Goal: Task Accomplishment & Management: Manage account settings

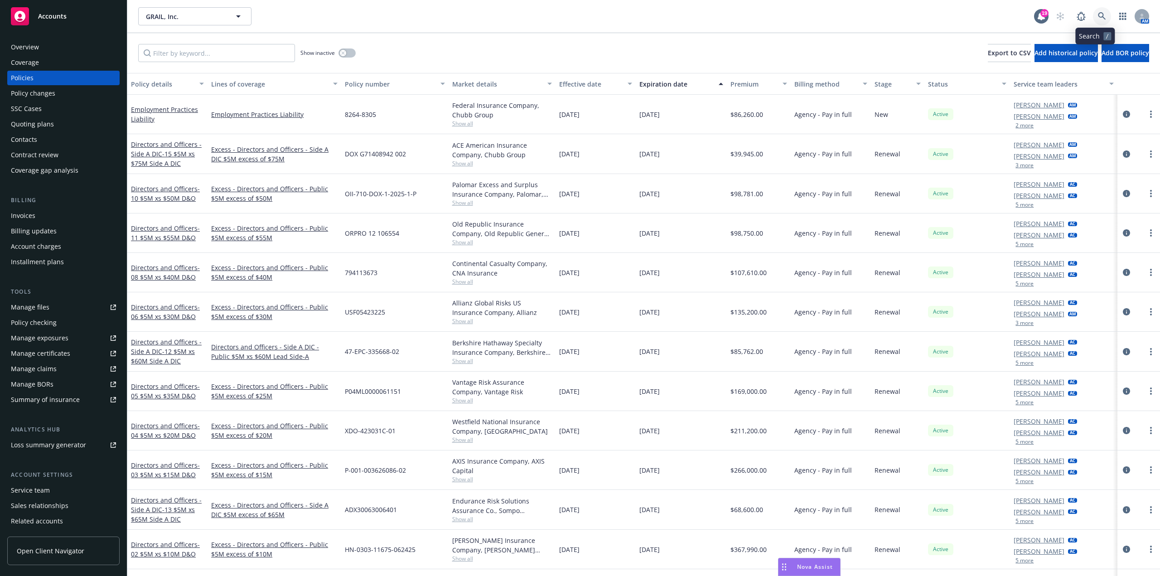
click at [1093, 13] on link at bounding box center [1102, 16] width 18 height 18
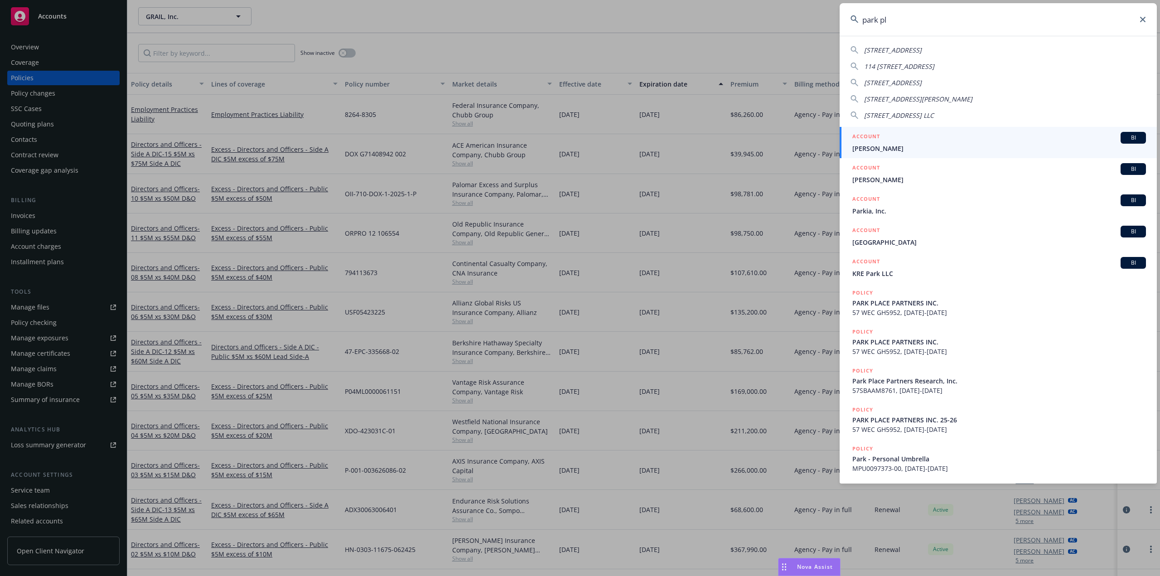
type input "park pla"
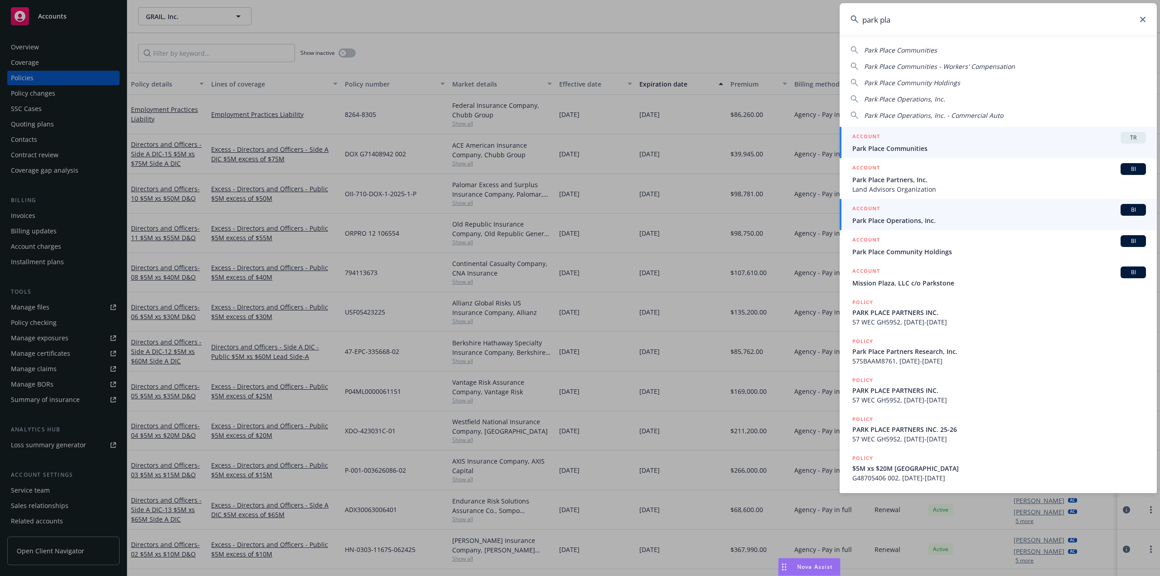
click at [992, 217] on span "Park Place Operations, Inc." at bounding box center [1000, 221] width 294 height 10
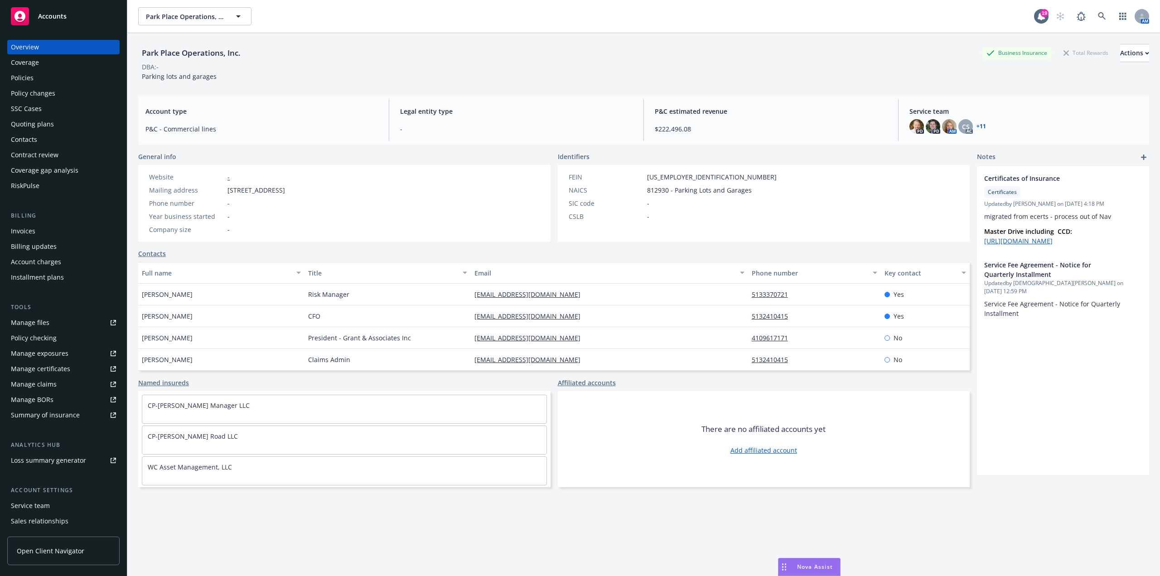
click at [44, 156] on div "Contract review" at bounding box center [35, 155] width 48 height 15
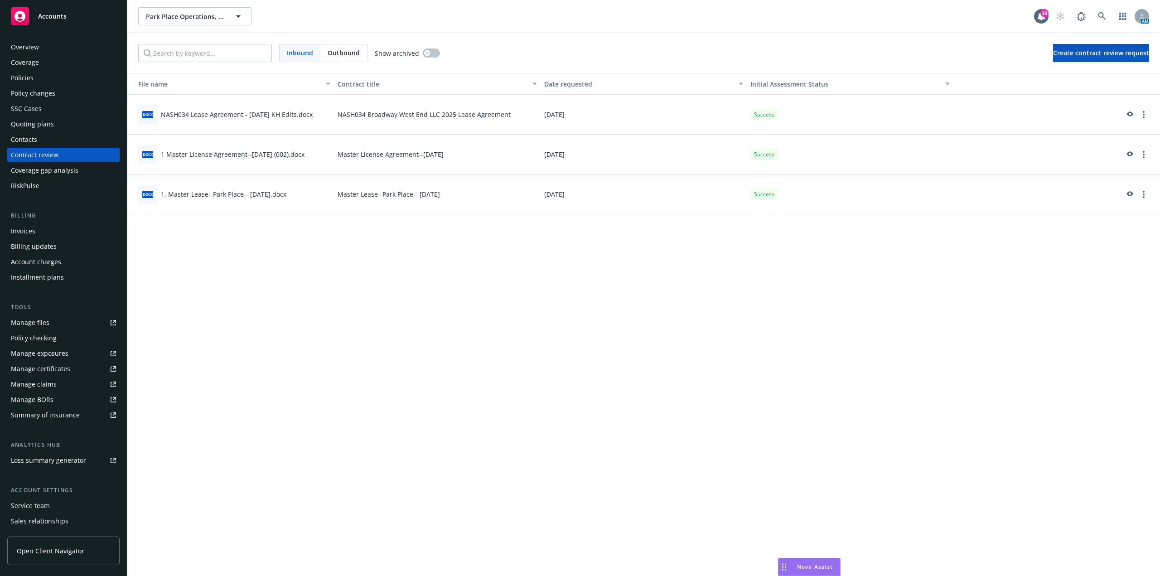
click at [49, 337] on div "Policy checking" at bounding box center [34, 338] width 46 height 15
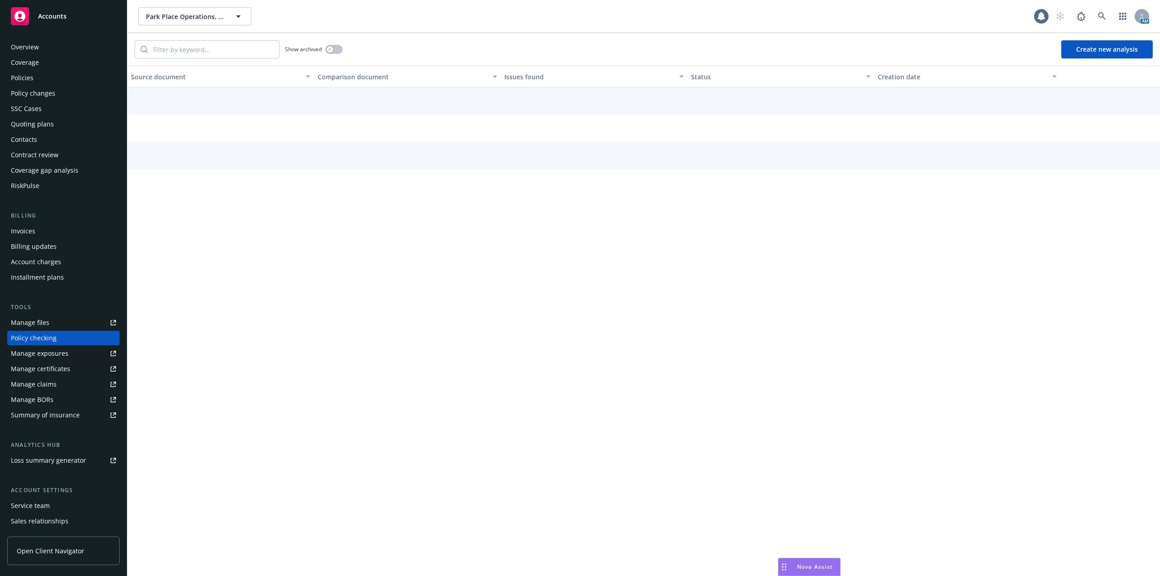
scroll to position [35, 0]
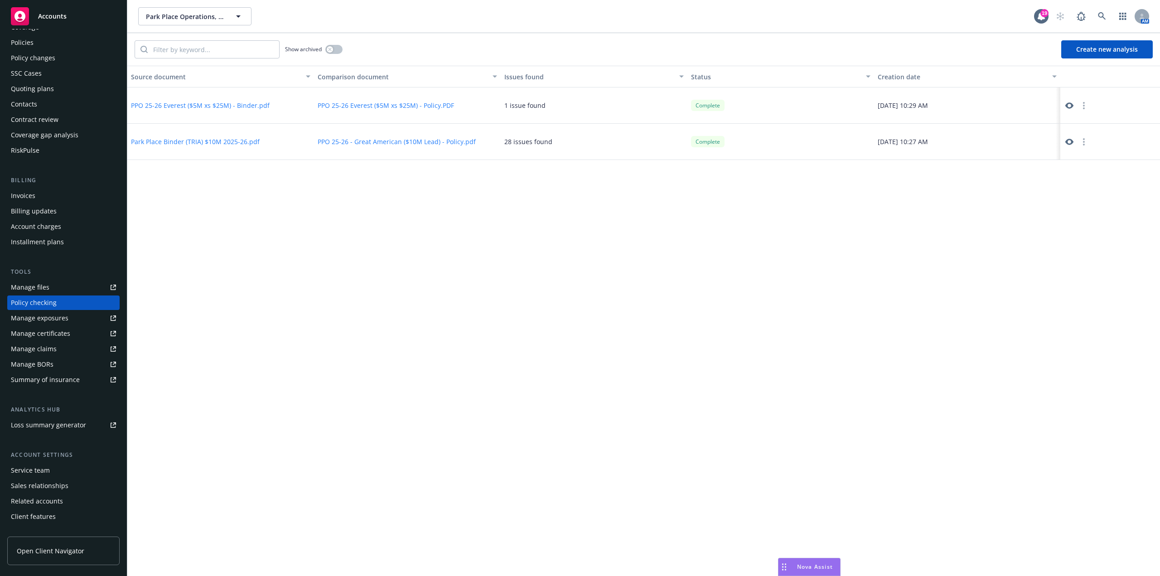
click at [1071, 106] on icon at bounding box center [1070, 106] width 8 height 8
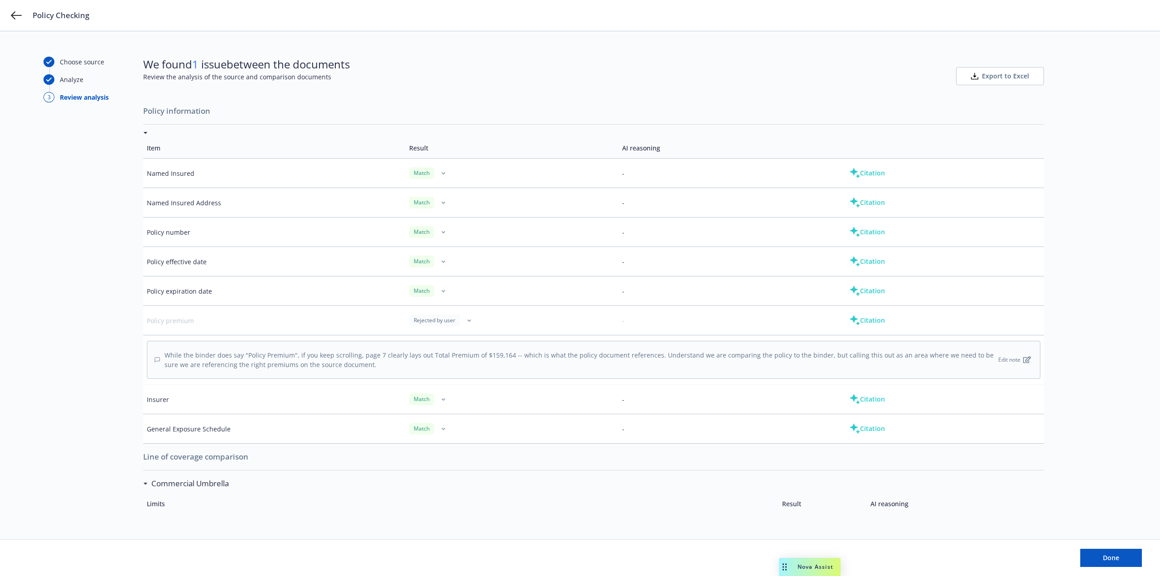
click at [154, 266] on td "Policy effective date" at bounding box center [274, 261] width 262 height 29
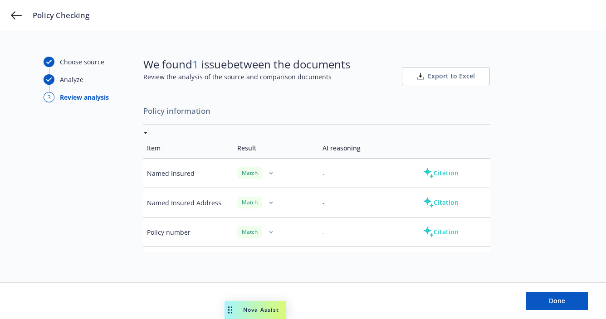
click at [509, 39] on div "Choose source Analyze 3 Review analysis We found 1 issue between the documents …" at bounding box center [303, 175] width 606 height 288
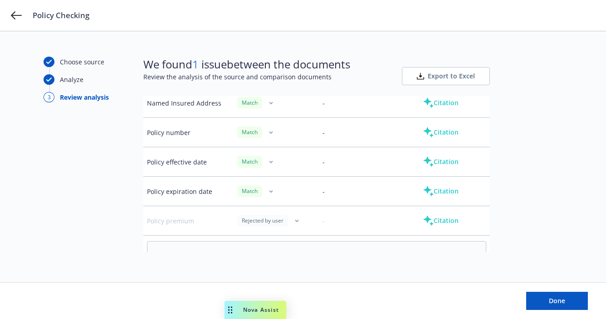
scroll to position [136, 0]
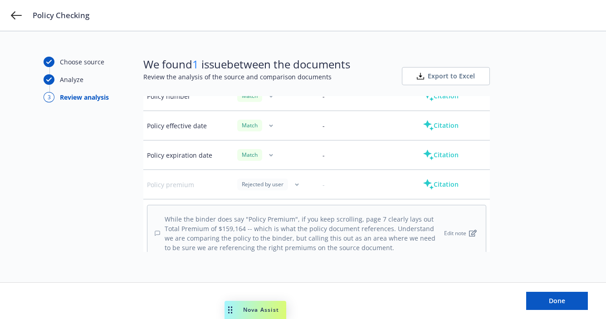
click at [267, 120] on button "button" at bounding box center [271, 125] width 11 height 11
click at [118, 155] on div "Choose source Analyze 3 Review analysis" at bounding box center [94, 157] width 100 height 200
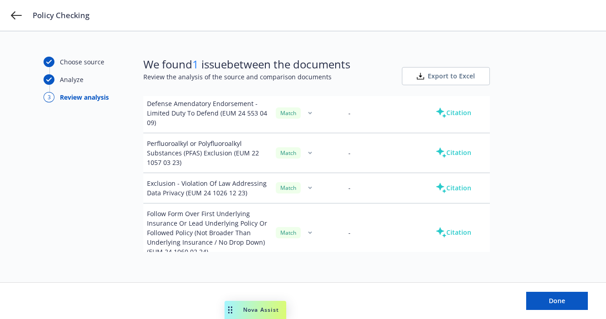
scroll to position [1315, 0]
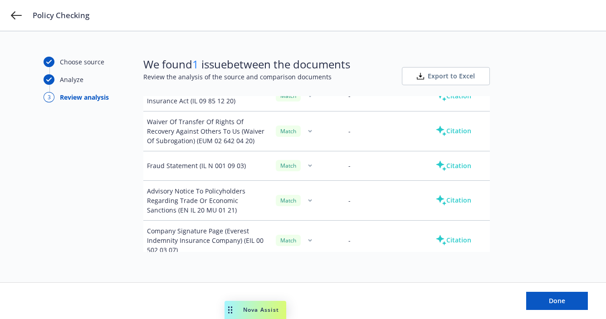
click at [256, 309] on span "Nova Assist" at bounding box center [261, 310] width 36 height 8
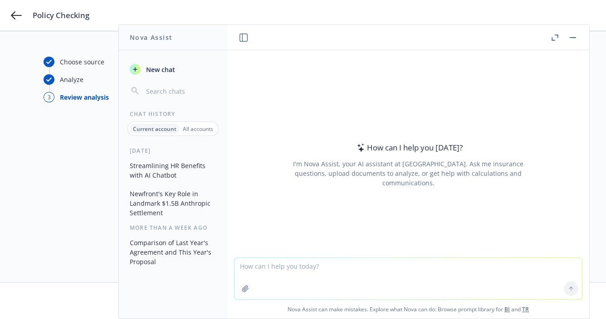
click at [576, 34] on button "button" at bounding box center [572, 37] width 11 height 11
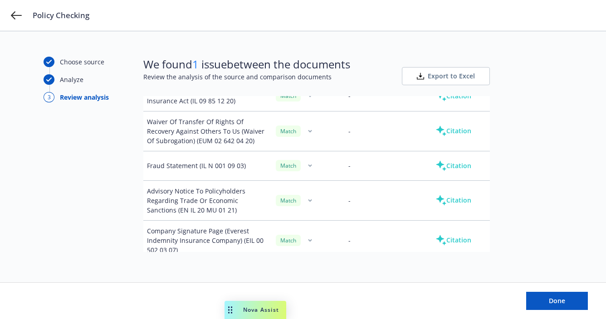
click at [238, 309] on div "Nova Assist" at bounding box center [261, 310] width 50 height 8
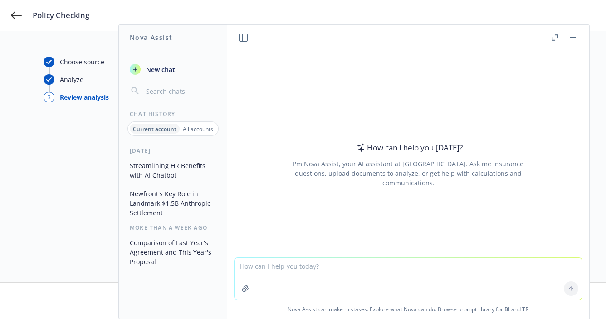
click at [204, 128] on p "All accounts" at bounding box center [198, 129] width 30 height 8
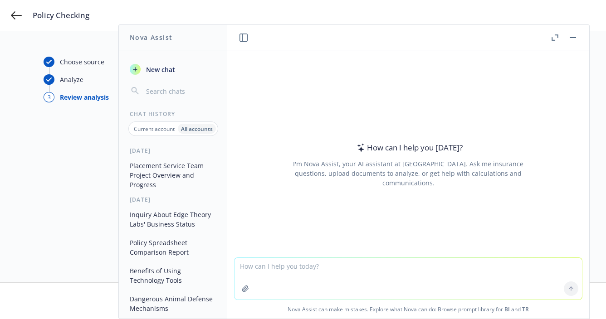
click at [162, 128] on p "Current account" at bounding box center [154, 129] width 41 height 8
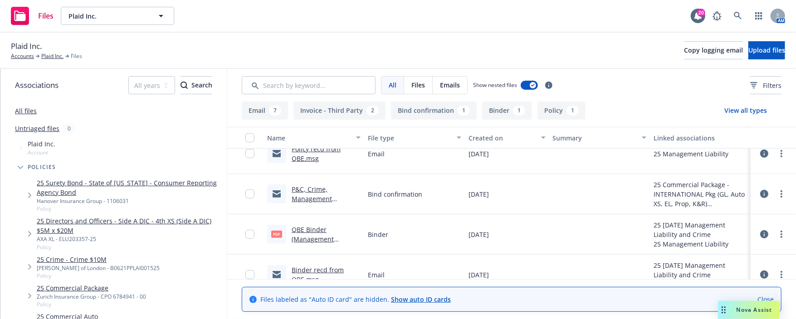
scroll to position [349, 0]
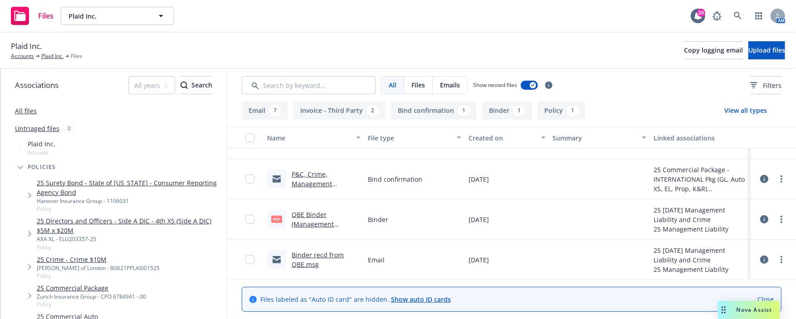
click at [305, 218] on div "QBE Binder (Management Liability).pdf" at bounding box center [325, 219] width 69 height 19
click at [306, 215] on link "QBE Binder (Management Liability).pdf" at bounding box center [312, 224] width 42 height 28
click at [741, 306] on span "Nova Assist" at bounding box center [754, 310] width 36 height 8
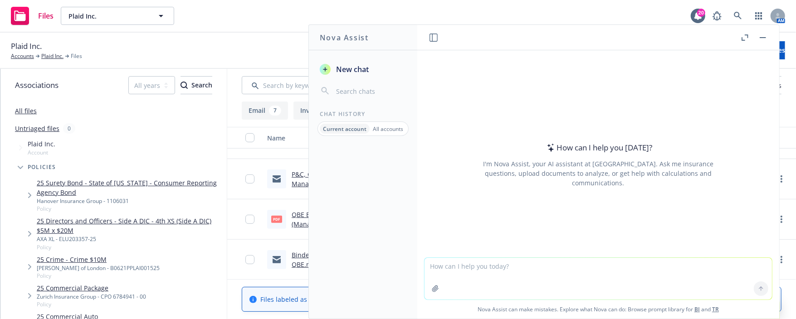
click at [579, 267] on textarea at bounding box center [597, 279] width 347 height 42
paste textarea "Appreciate your insight as ultimately trying to automate how we track our succe…"
click at [425, 265] on textarea "Appreciate your insight as ultimately trying to automate how we track our succe…" at bounding box center [597, 278] width 347 height 43
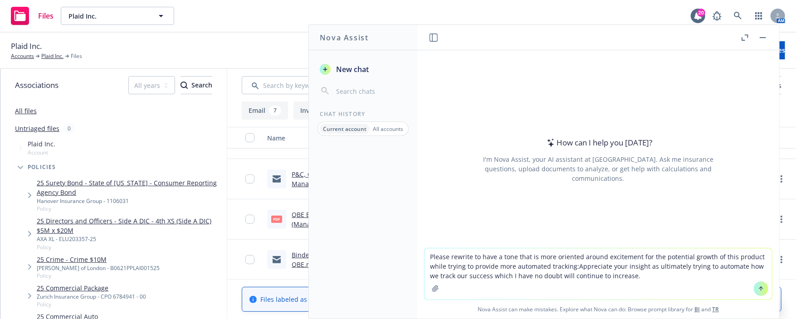
type textarea "Please rewrite to have a tone that is more oriented around excitement for the p…"
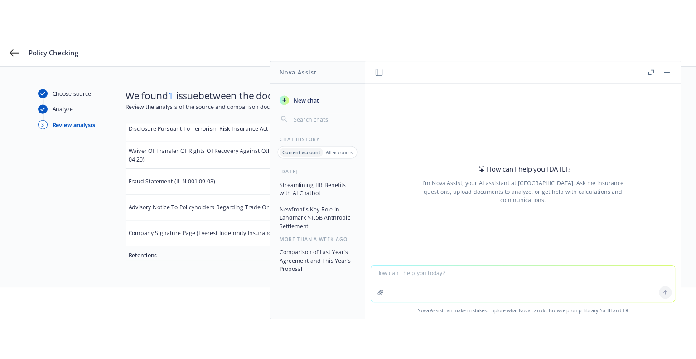
scroll to position [1196, 0]
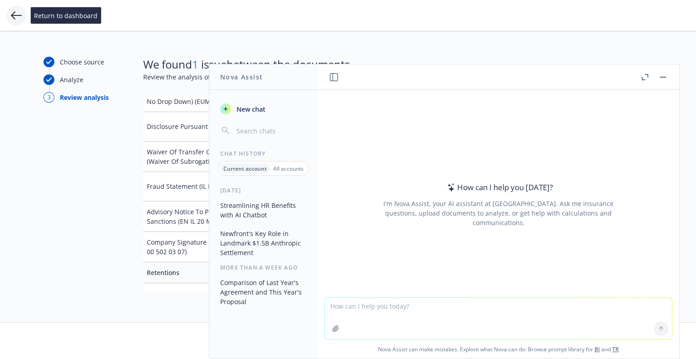
click at [18, 15] on icon at bounding box center [16, 15] width 11 height 8
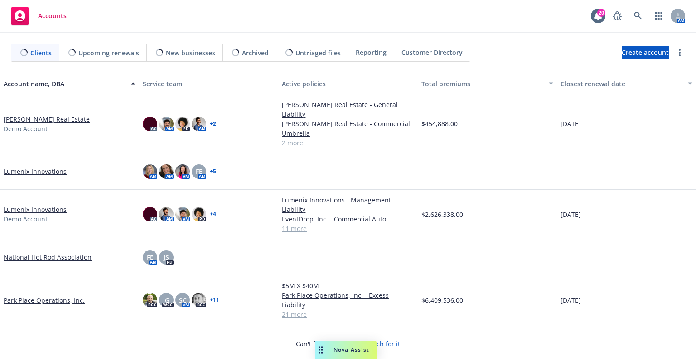
click at [650, 14] on button "button" at bounding box center [659, 16] width 18 height 18
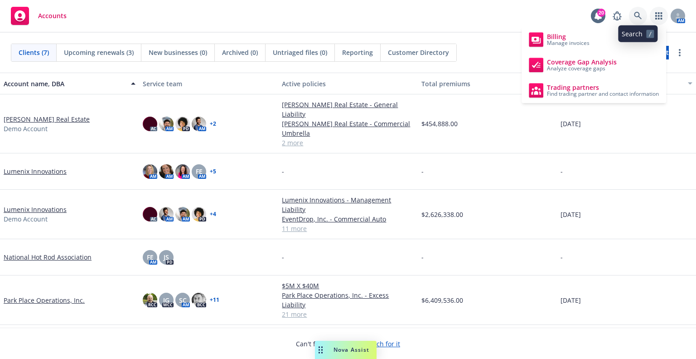
click at [636, 11] on link at bounding box center [638, 16] width 18 height 18
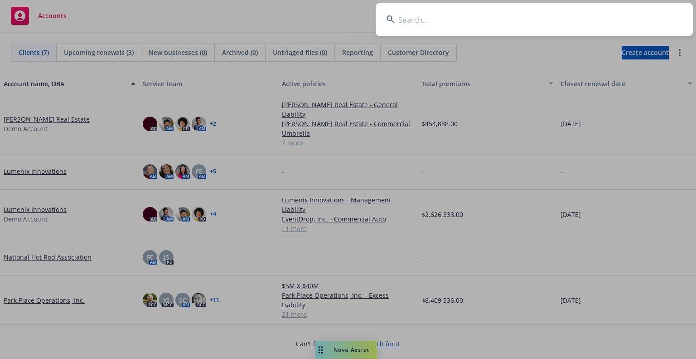
click at [593, 24] on input at bounding box center [534, 19] width 317 height 33
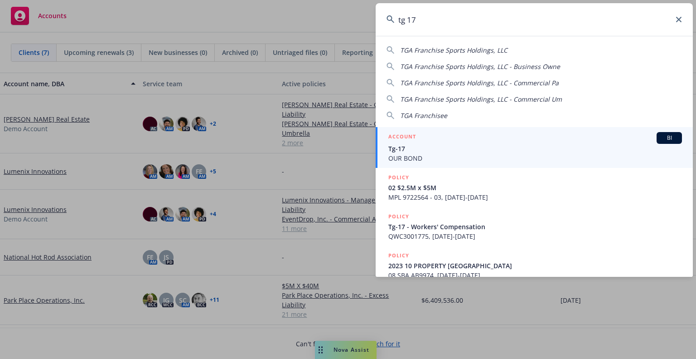
type input "tg 17"
click at [441, 151] on span "Tg-17" at bounding box center [535, 149] width 294 height 10
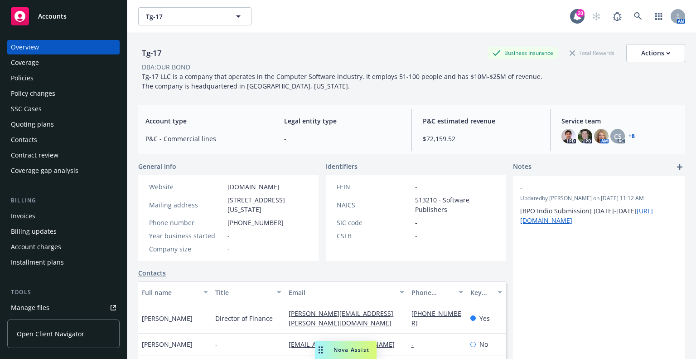
click at [413, 77] on span "Tg-17 LLC is a company that operates in the Computer Software industry. It empl…" at bounding box center [343, 81] width 403 height 18
click at [65, 306] on link "Manage files" at bounding box center [63, 307] width 112 height 15
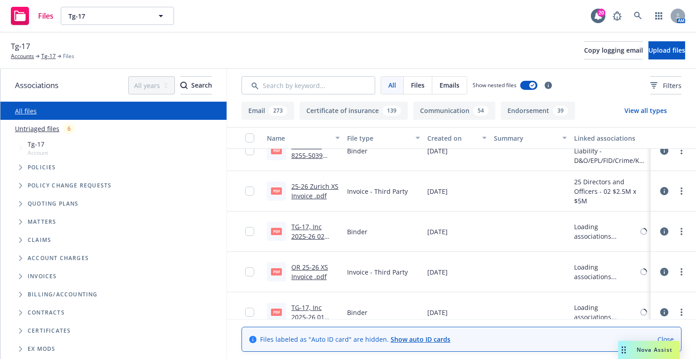
scroll to position [499, 0]
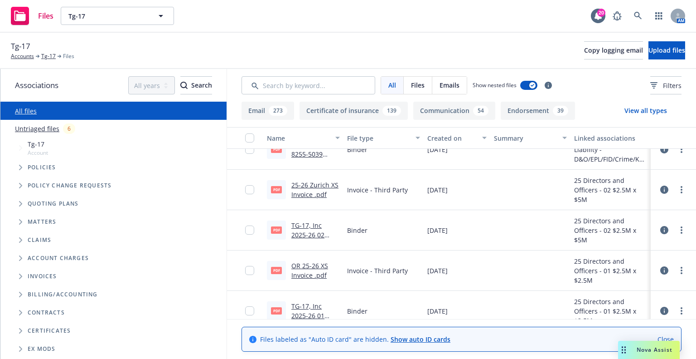
click at [21, 204] on icon "Tree Example" at bounding box center [20, 203] width 3 height 5
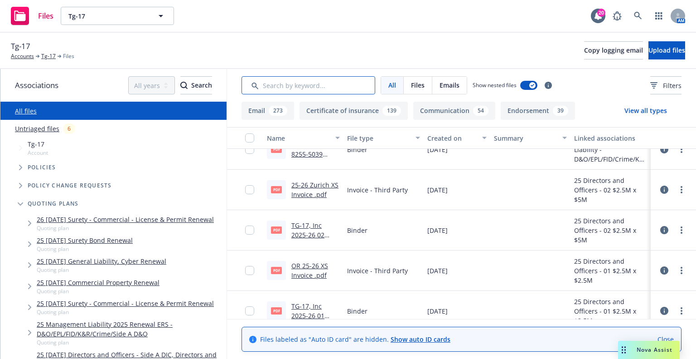
click at [288, 87] on input "Search by keyword..." at bounding box center [309, 85] width 134 height 18
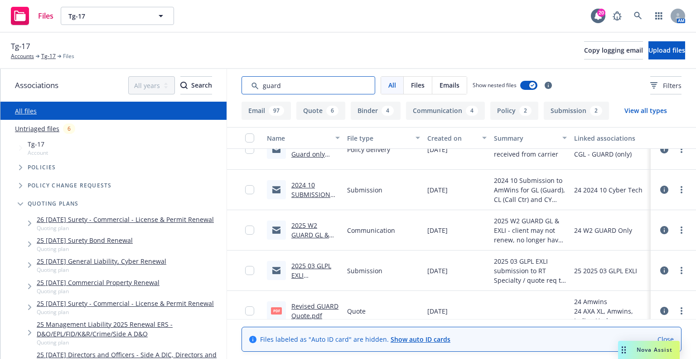
scroll to position [453, 0]
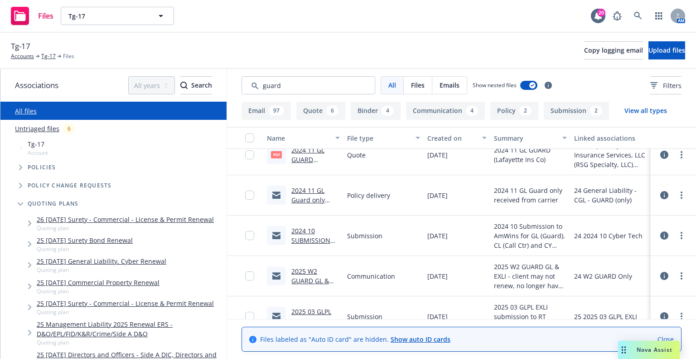
click at [299, 196] on link "2024 11 GL Guard only received from carrier.msg" at bounding box center [312, 204] width 42 height 37
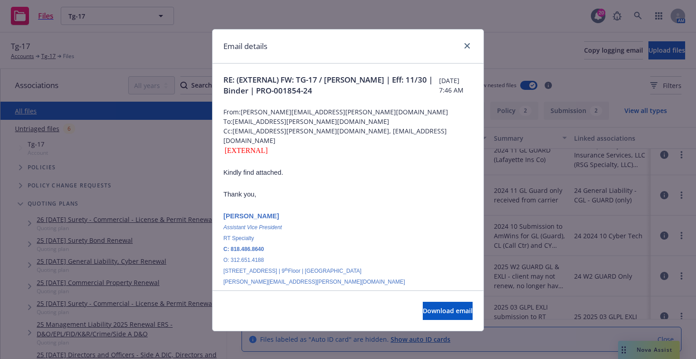
click at [299, 199] on p at bounding box center [347, 204] width 249 height 11
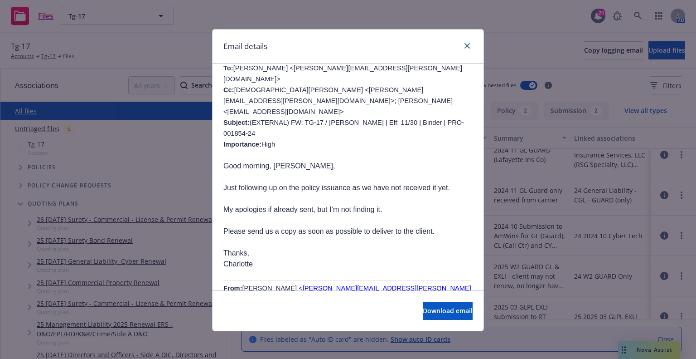
scroll to position [408, 0]
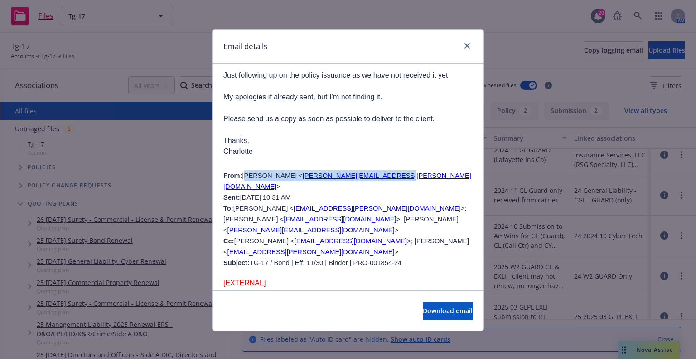
drag, startPoint x: 239, startPoint y: 123, endPoint x: 365, endPoint y: 120, distance: 126.0
click at [365, 172] on span "Houska, Shane < shane.houska@rtspecialty.com > Sent: Monday, December 2, 2024 1…" at bounding box center [347, 219] width 248 height 94
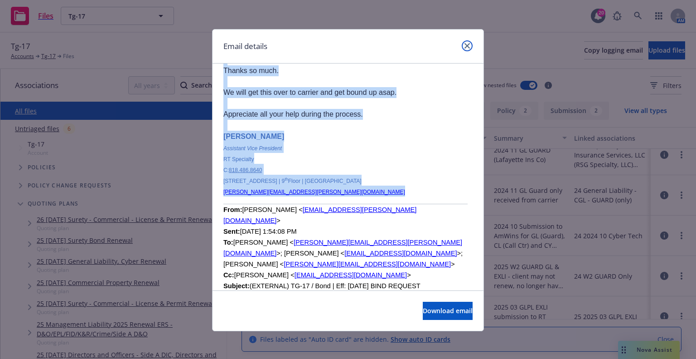
scroll to position [1219, 0]
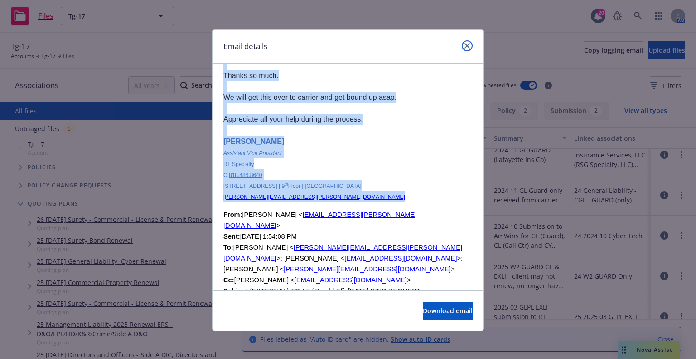
drag, startPoint x: 462, startPoint y: 48, endPoint x: 353, endPoint y: 136, distance: 140.0
click at [354, 136] on div "Email details RE: (EXTERNAL) FW: TG-17 / Bond | Eff: 11/30 | Binder | PRO-00185…" at bounding box center [348, 180] width 272 height 302
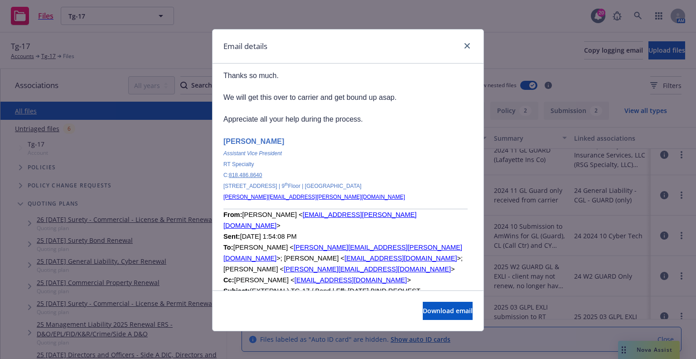
drag, startPoint x: 361, startPoint y: 189, endPoint x: 356, endPoint y: 174, distance: 15.8
click at [361, 318] on p at bounding box center [347, 323] width 249 height 11
drag, startPoint x: 310, startPoint y: 104, endPoint x: 289, endPoint y: 167, distance: 66.2
click at [289, 296] on p at bounding box center [347, 301] width 249 height 11
click at [462, 46] on link "close" at bounding box center [467, 45] width 11 height 11
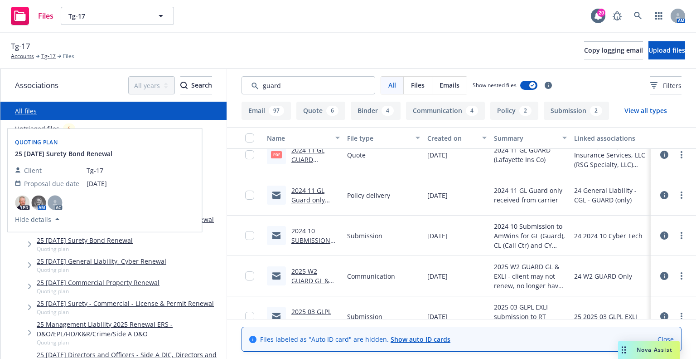
click at [60, 259] on link "25 11/30/25 General Liability, Cyber Renewal" at bounding box center [102, 261] width 130 height 10
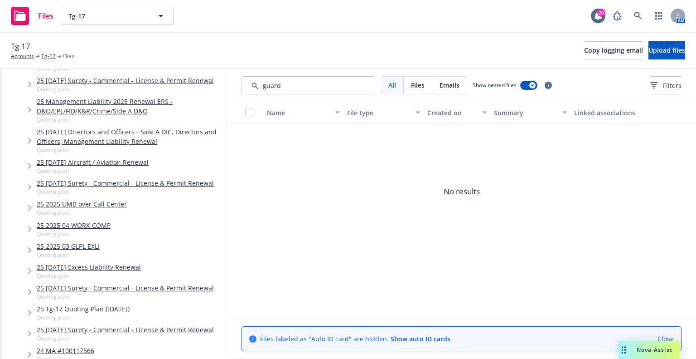
scroll to position [227, 0]
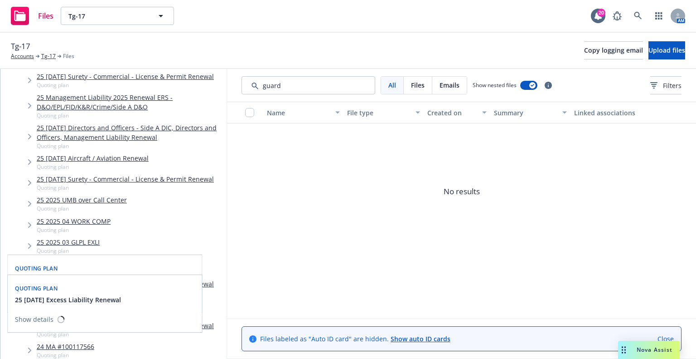
click at [61, 245] on link "25 2025 03 GLPL EXLI" at bounding box center [68, 242] width 63 height 10
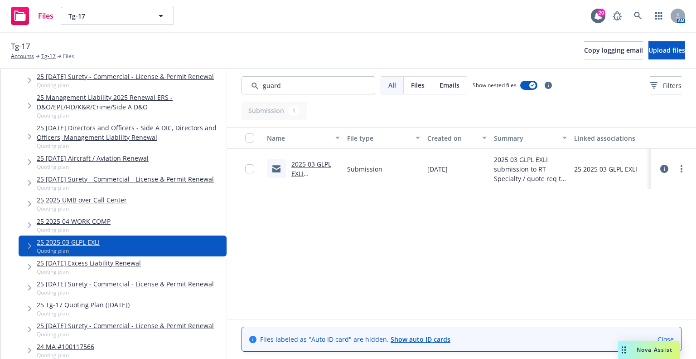
click at [318, 165] on link "2025 03 GLPL EXLI submission to RT Specialty / quote req to add INsourced GUARD…" at bounding box center [313, 197] width 45 height 75
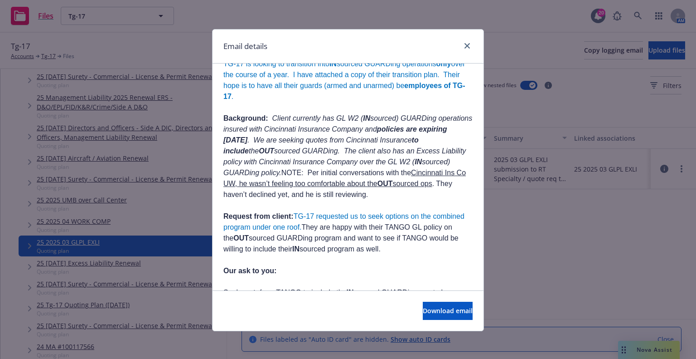
scroll to position [227, 0]
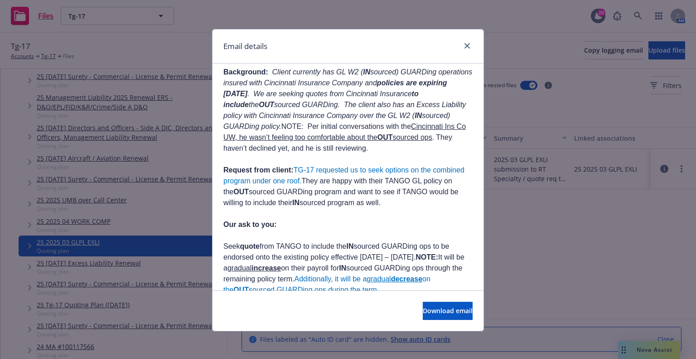
click at [311, 208] on p at bounding box center [347, 213] width 249 height 11
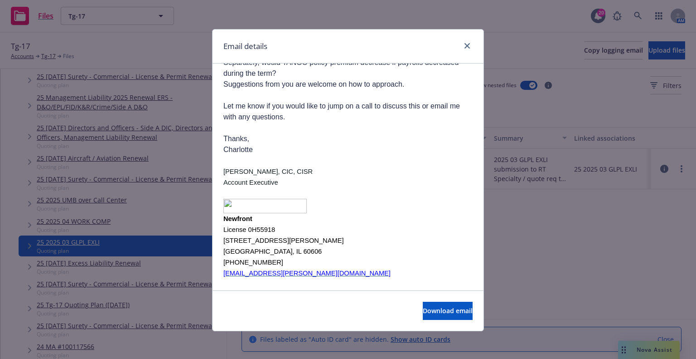
scroll to position [499, 0]
click at [466, 46] on icon "close" at bounding box center [467, 45] width 5 height 5
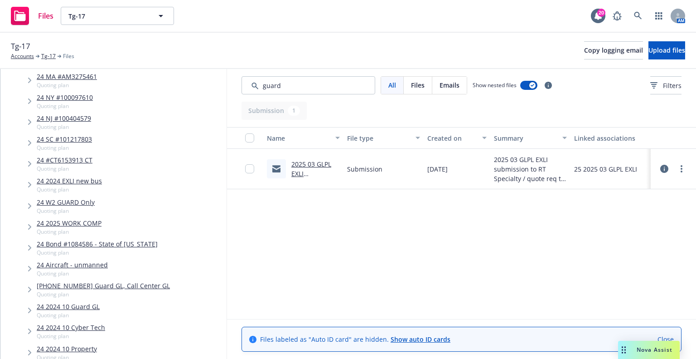
scroll to position [544, 0]
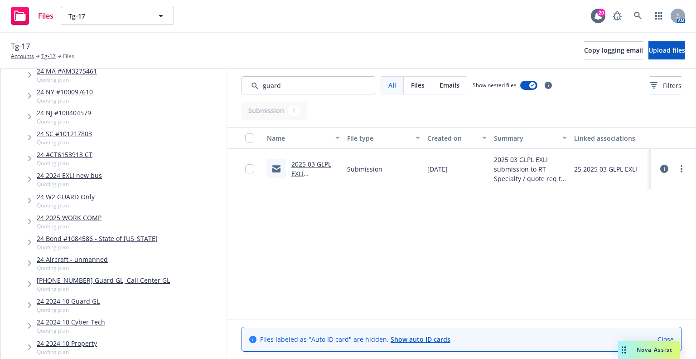
click at [118, 281] on link "24 2024 11 Guard GL, Call Center GL" at bounding box center [103, 280] width 133 height 10
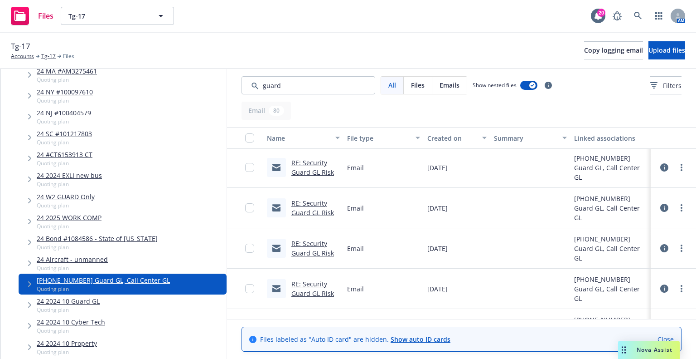
scroll to position [272, 0]
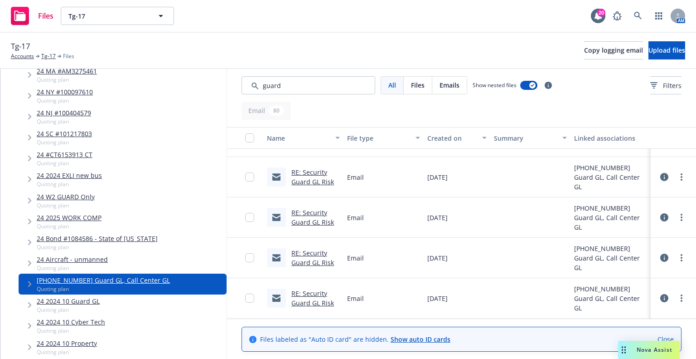
click at [325, 223] on link "RE: Security Guard GL Risk" at bounding box center [312, 217] width 43 height 18
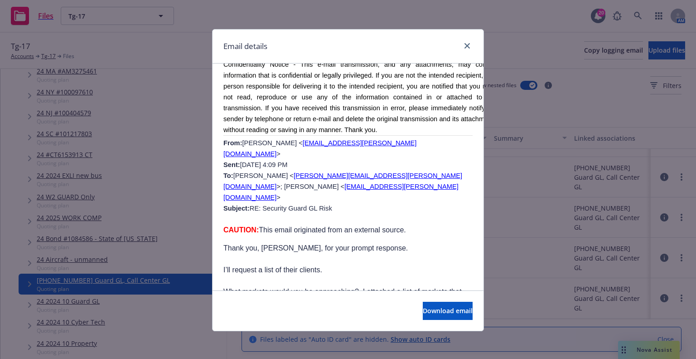
scroll to position [5530, 0]
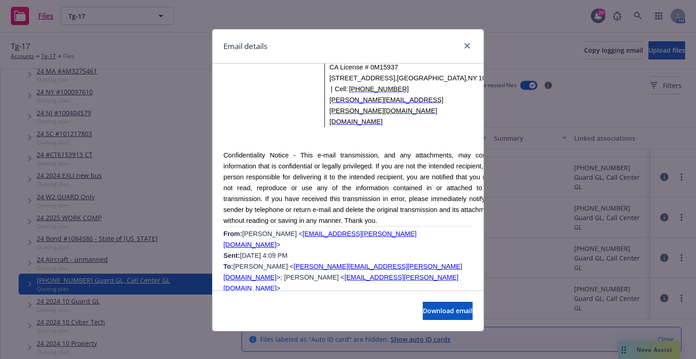
click at [471, 44] on div "Email details" at bounding box center [348, 46] width 271 height 34
click at [465, 46] on icon "close" at bounding box center [467, 45] width 5 height 5
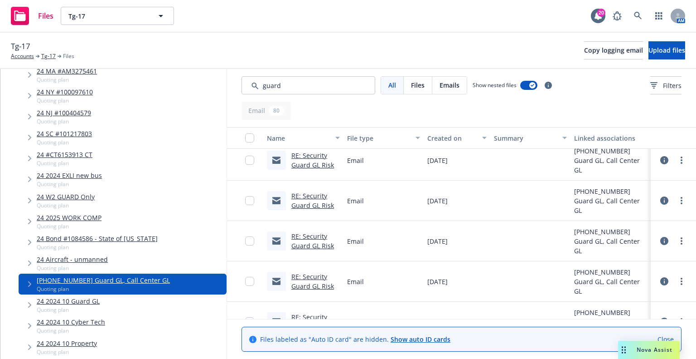
scroll to position [0, 0]
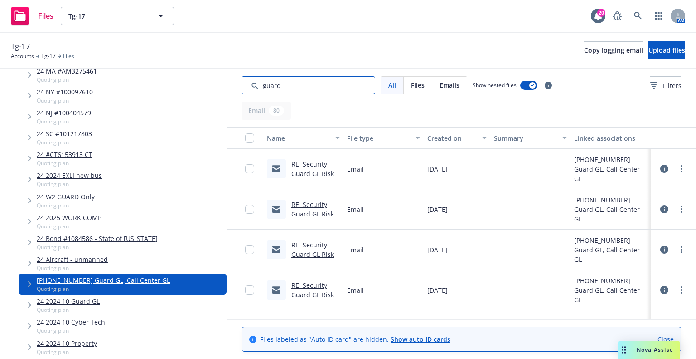
click at [292, 90] on input "Search by keyword..." at bounding box center [309, 85] width 134 height 18
click at [323, 170] on link "RE: Security Guard GL Risk" at bounding box center [312, 169] width 43 height 18
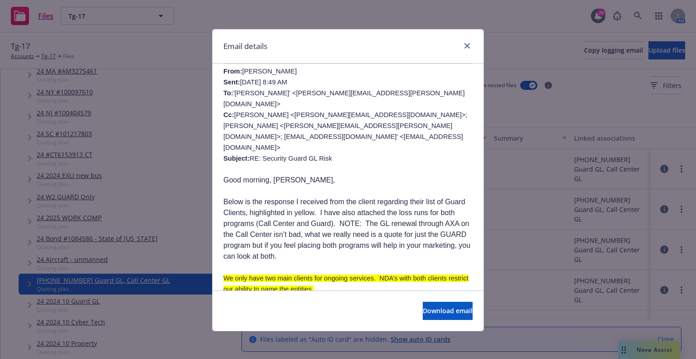
scroll to position [317, 0]
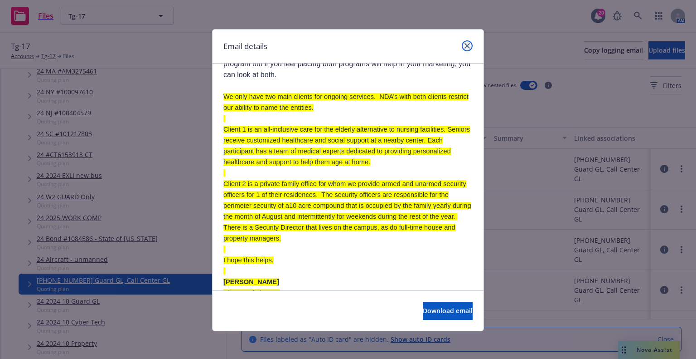
click at [468, 48] on link "close" at bounding box center [467, 45] width 11 height 11
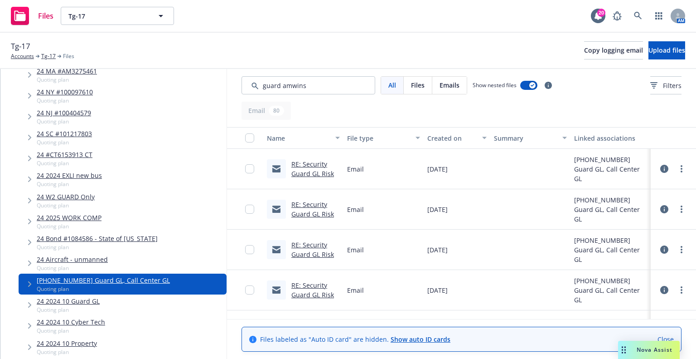
click at [426, 88] on div "Files" at bounding box center [418, 85] width 29 height 17
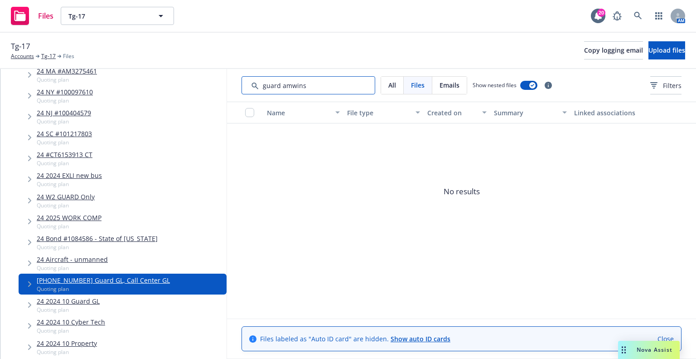
click at [277, 87] on input "Search by keyword..." at bounding box center [309, 85] width 134 height 18
drag, startPoint x: 330, startPoint y: 86, endPoint x: 185, endPoint y: 85, distance: 145.5
click at [185, 85] on div "Associations All years 2027 2026 2025 2024 2023 2022 2021 2020 2019 2018 2017 2…" at bounding box center [348, 214] width 696 height 290
drag, startPoint x: 307, startPoint y: 92, endPoint x: 240, endPoint y: 93, distance: 67.6
click at [240, 93] on div "All Files Emails Show nested files Filters" at bounding box center [461, 85] width 469 height 33
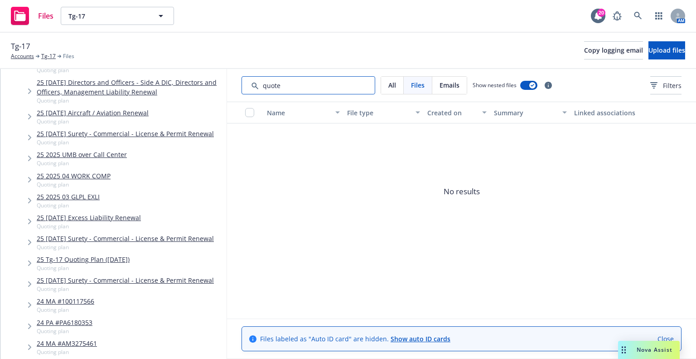
scroll to position [0, 0]
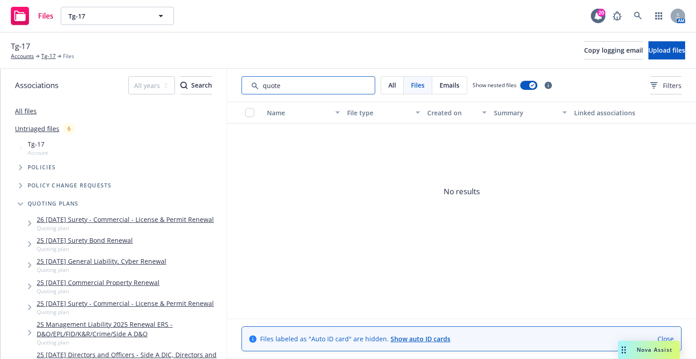
type input "quote"
click at [20, 169] on icon "Tree Example" at bounding box center [21, 167] width 4 height 5
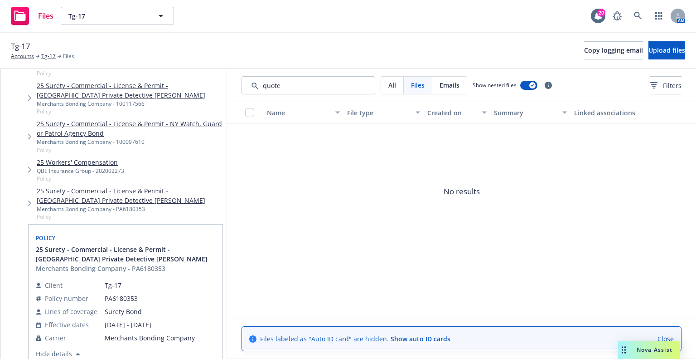
scroll to position [453, 0]
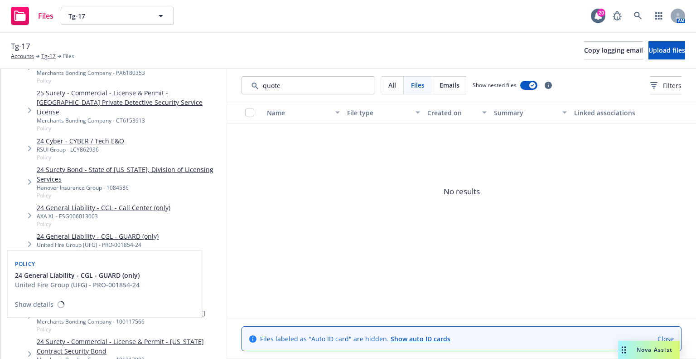
click at [125, 231] on link "24 General Liability - CGL - GUARD (only)" at bounding box center [98, 236] width 122 height 10
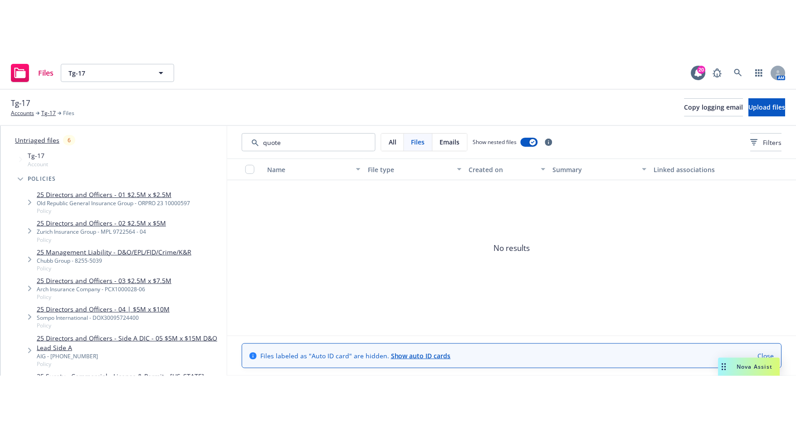
scroll to position [45, 0]
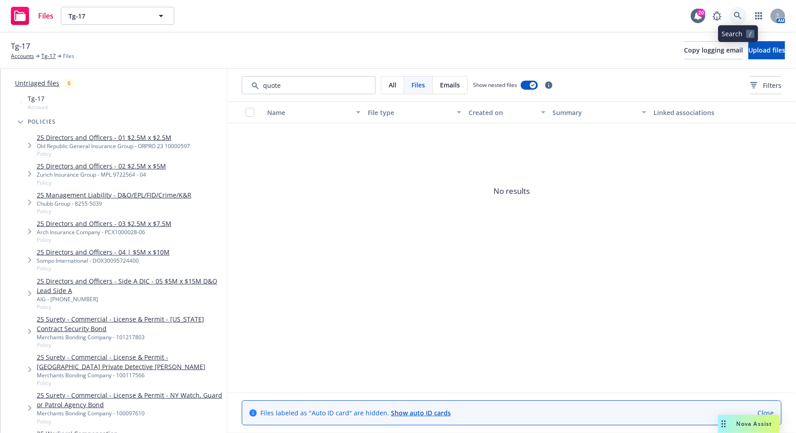
click at [696, 19] on icon at bounding box center [737, 16] width 8 height 8
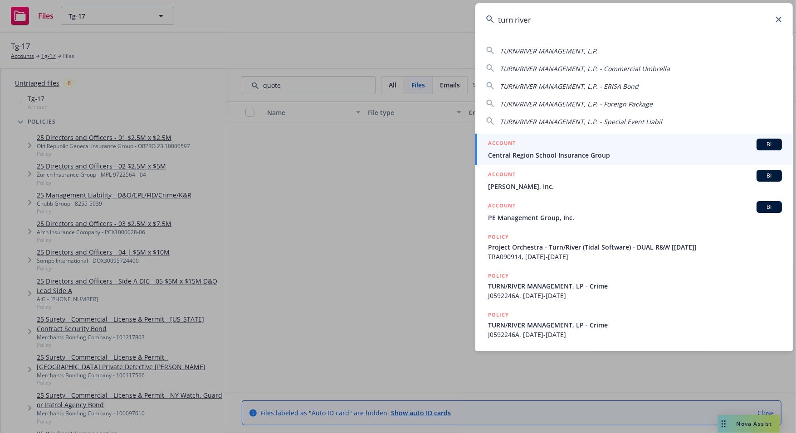
click at [570, 50] on span "TURN/RIVER MANAGEMENT, L.P." at bounding box center [549, 51] width 98 height 9
type input "TURN/RIVER MANAGEMENT, L.P."
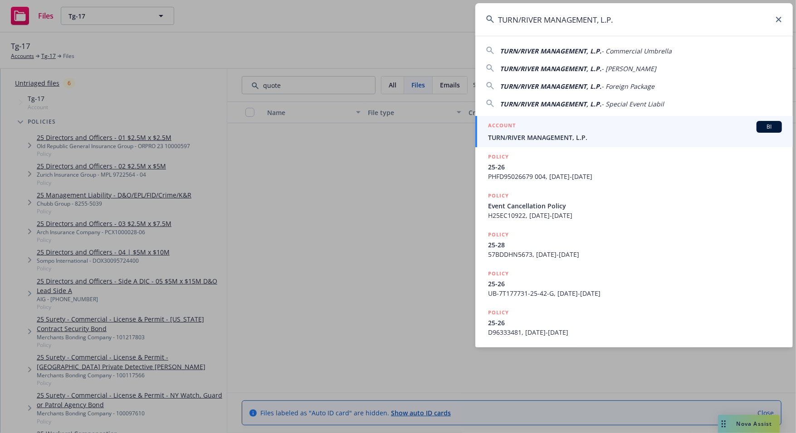
click at [576, 128] on div "ACCOUNT BI" at bounding box center [635, 127] width 294 height 12
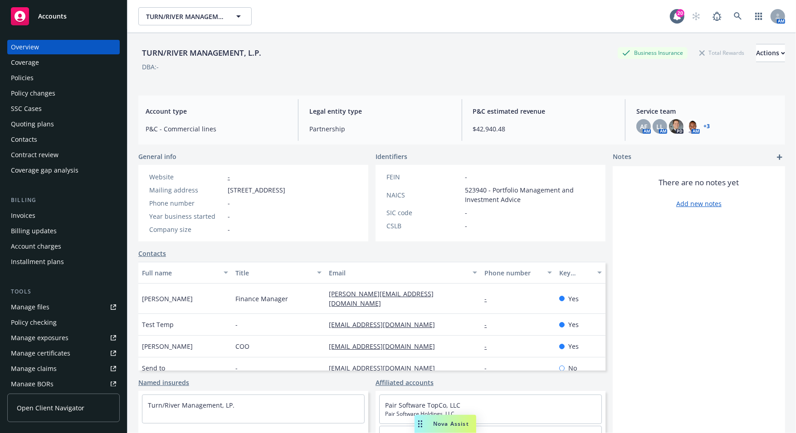
click at [37, 82] on div "Policies" at bounding box center [63, 78] width 105 height 15
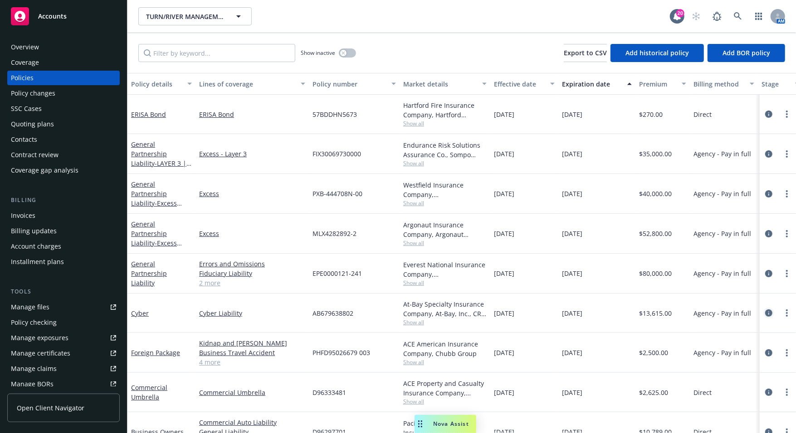
click at [765, 311] on icon "circleInformation" at bounding box center [768, 313] width 7 height 7
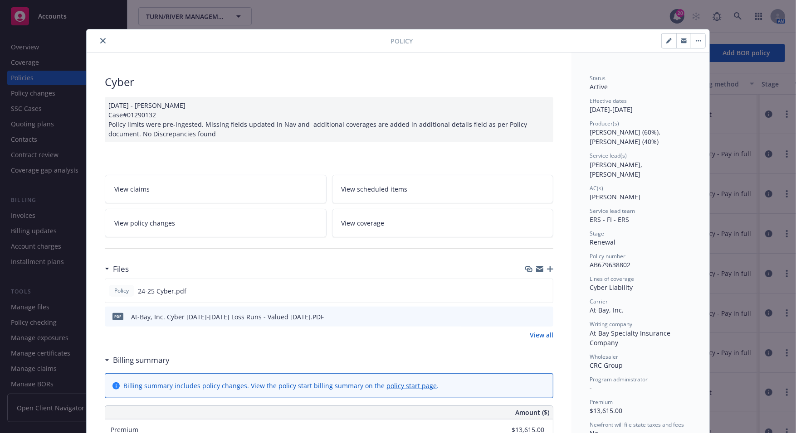
click at [100, 43] on icon "close" at bounding box center [102, 40] width 5 height 5
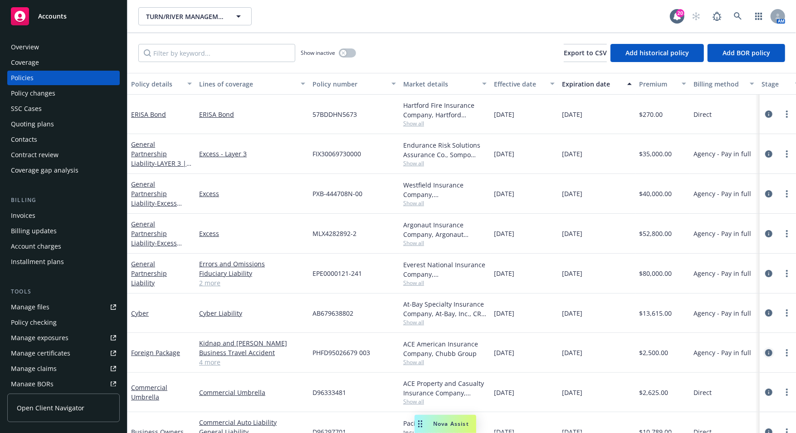
click at [765, 349] on icon "circleInformation" at bounding box center [768, 352] width 7 height 7
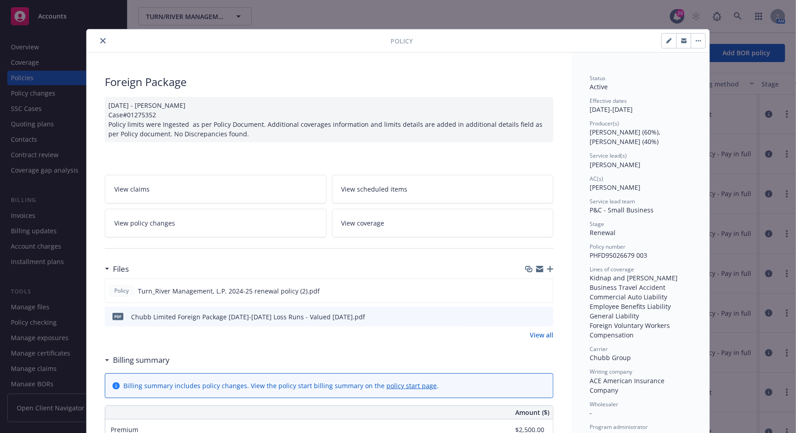
click at [97, 44] on button "close" at bounding box center [102, 40] width 11 height 11
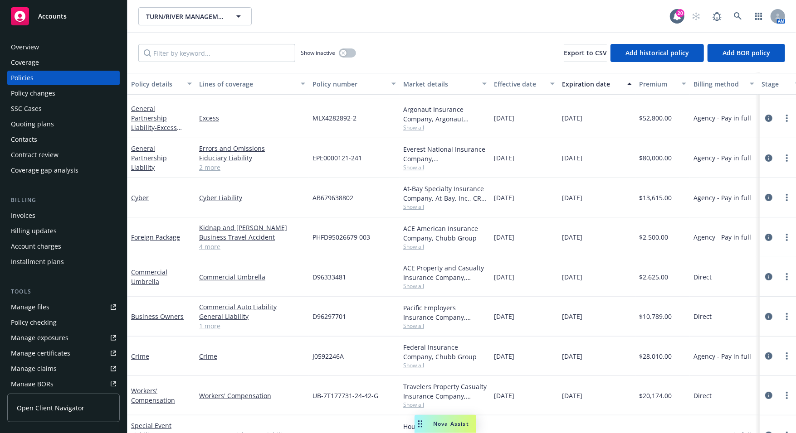
scroll to position [136, 0]
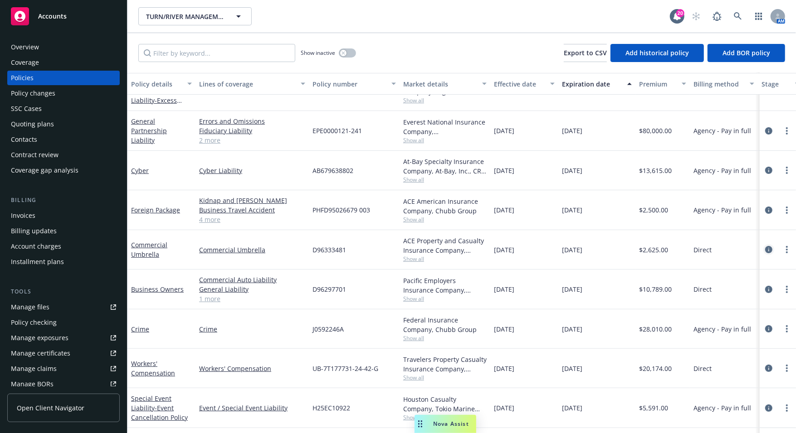
click at [763, 246] on link "circleInformation" at bounding box center [768, 249] width 11 height 11
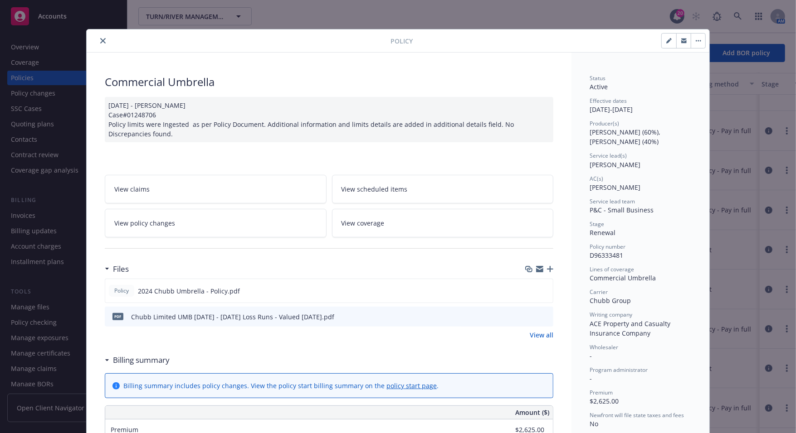
click at [104, 44] on div at bounding box center [240, 40] width 300 height 11
click at [100, 42] on icon "close" at bounding box center [102, 40] width 5 height 5
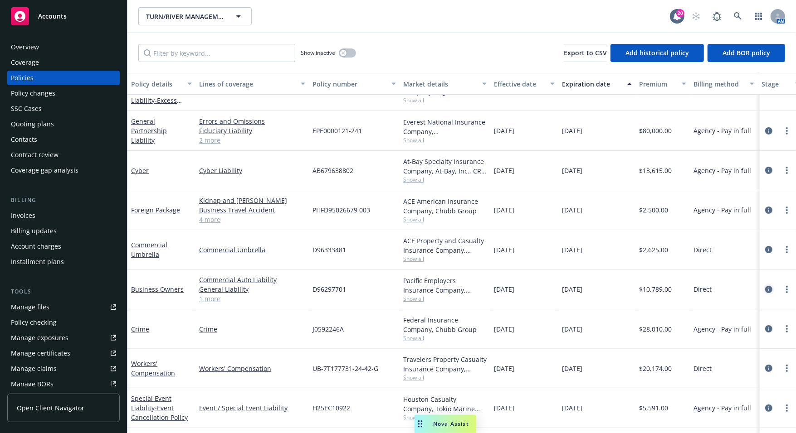
click at [765, 287] on icon "circleInformation" at bounding box center [768, 289] width 7 height 7
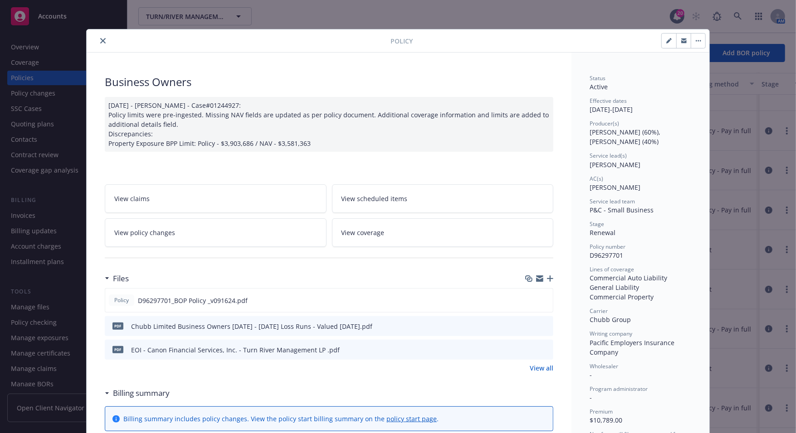
click at [100, 40] on icon "close" at bounding box center [102, 40] width 5 height 5
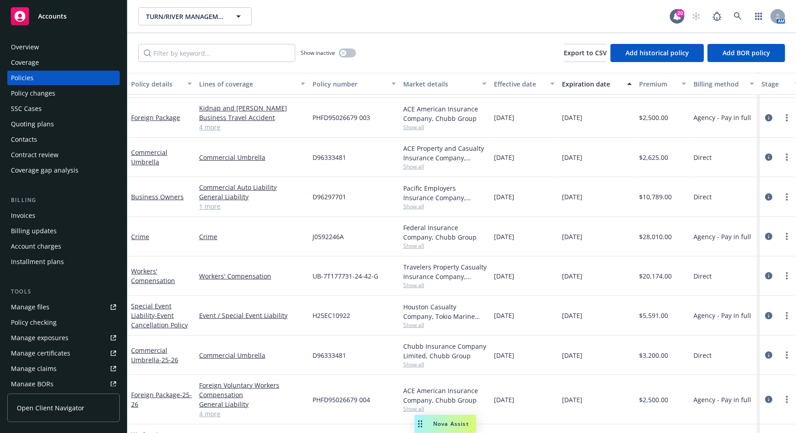
scroll to position [227, 0]
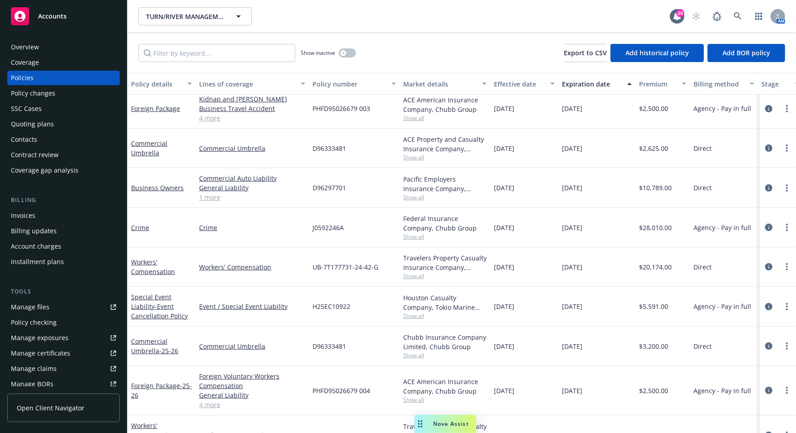
click at [765, 224] on icon "circleInformation" at bounding box center [768, 227] width 7 height 7
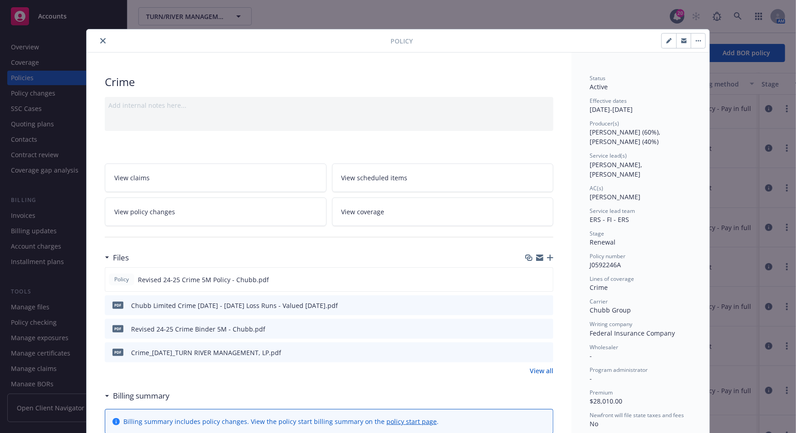
click at [100, 42] on icon "close" at bounding box center [102, 40] width 5 height 5
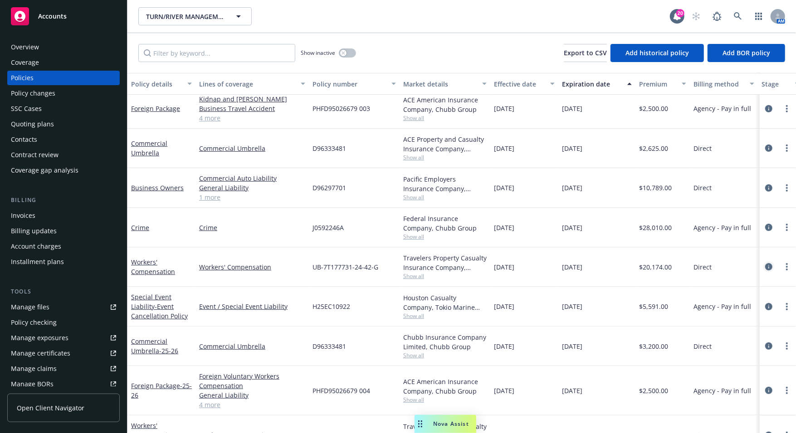
click at [765, 267] on icon "circleInformation" at bounding box center [768, 266] width 7 height 7
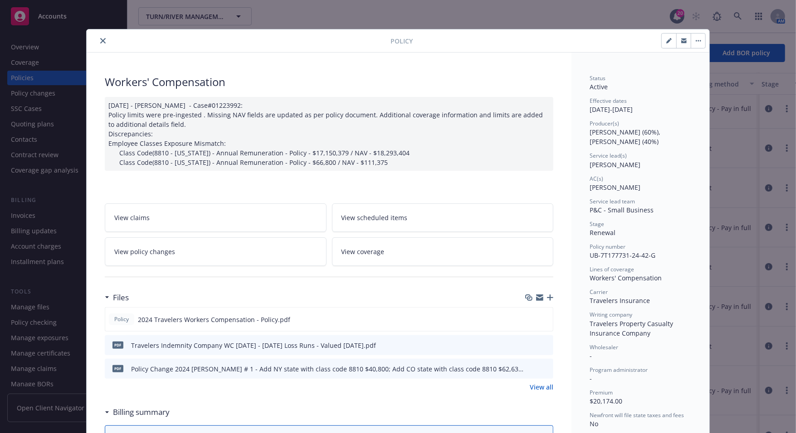
click at [100, 40] on icon "close" at bounding box center [102, 40] width 5 height 5
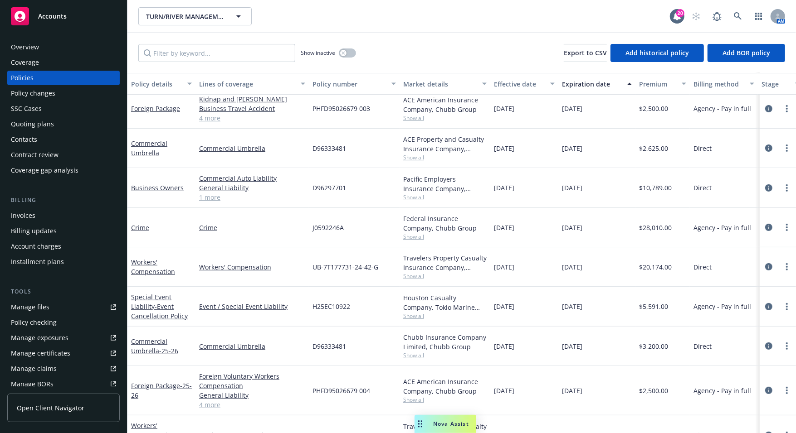
drag, startPoint x: 621, startPoint y: 7, endPoint x: 616, endPoint y: 28, distance: 21.0
click at [621, 7] on div "TURN/RIVER MANAGEMENT, L.P. TURN/RIVER MANAGEMENT, L.P." at bounding box center [403, 16] width 531 height 18
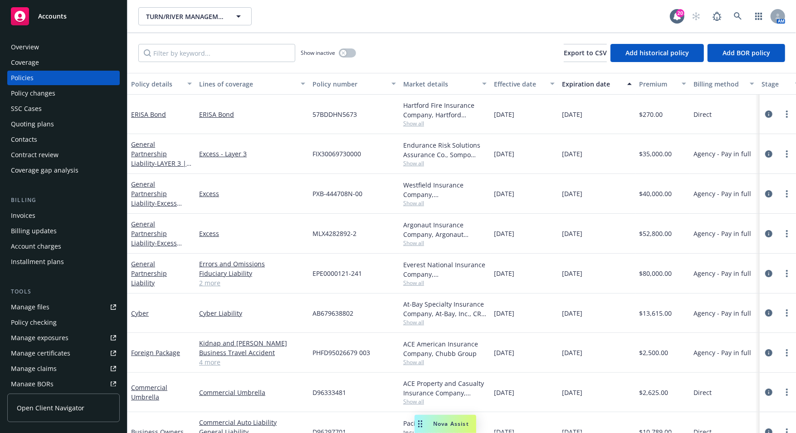
click at [514, 189] on span "10/01/2024" at bounding box center [504, 194] width 20 height 10
click at [512, 11] on div "TURN/RIVER MANAGEMENT, L.P. TURN/RIVER MANAGEMENT, L.P." at bounding box center [403, 16] width 531 height 18
click at [49, 58] on div "Coverage" at bounding box center [63, 62] width 105 height 15
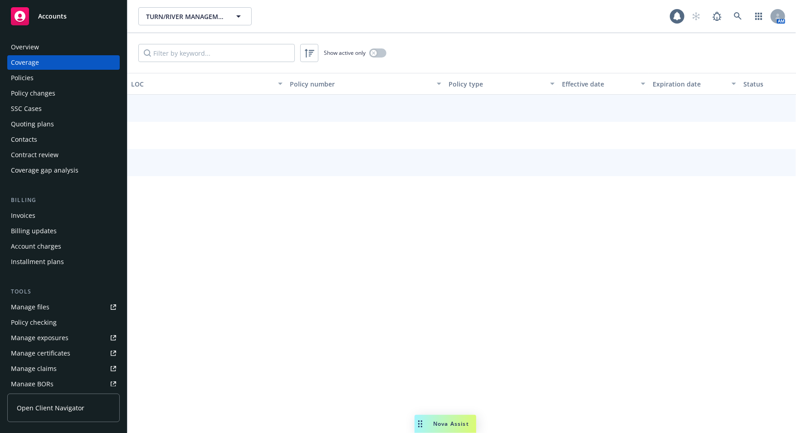
click at [55, 49] on div "Overview" at bounding box center [63, 47] width 105 height 15
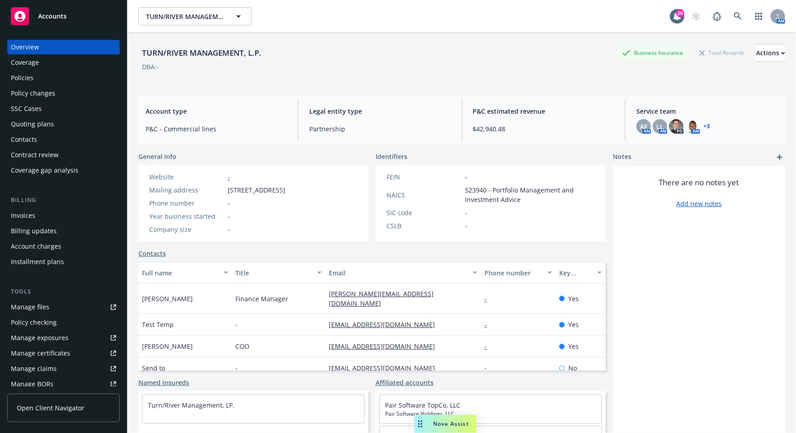
click at [367, 1] on div "TURN/RIVER MANAGEMENT, L.P. TURN/RIVER MANAGEMENT, L.P. 20 AM" at bounding box center [461, 16] width 668 height 33
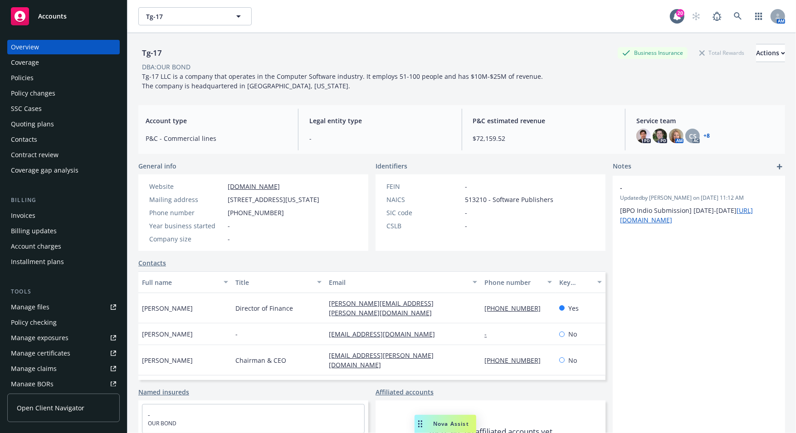
click at [442, 87] on div "Tg-17 LLC is a company that operates in the Computer Software industry. It empl…" at bounding box center [342, 81] width 408 height 19
click at [731, 22] on link at bounding box center [737, 16] width 18 height 18
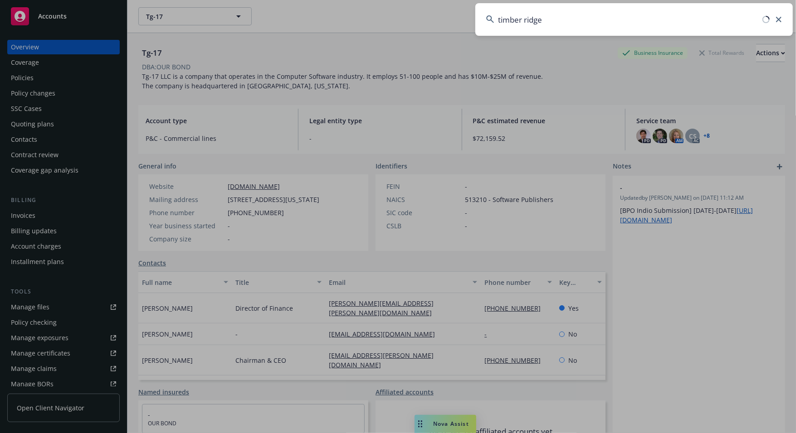
type input "timber ridge"
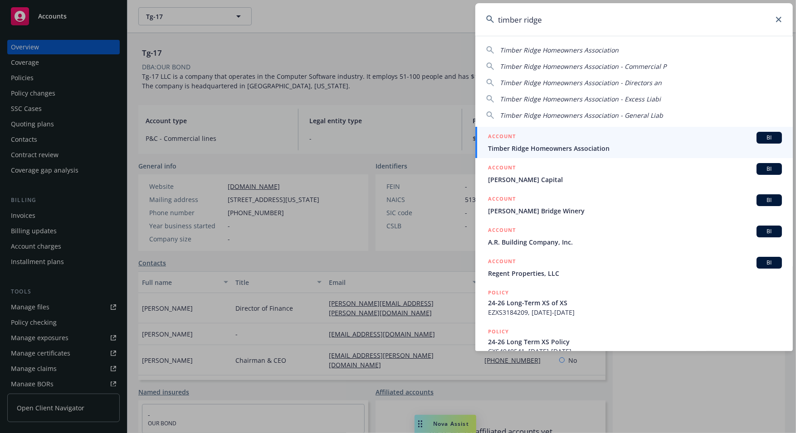
click at [673, 145] on span "Timber Ridge Homeowners Association" at bounding box center [635, 149] width 294 height 10
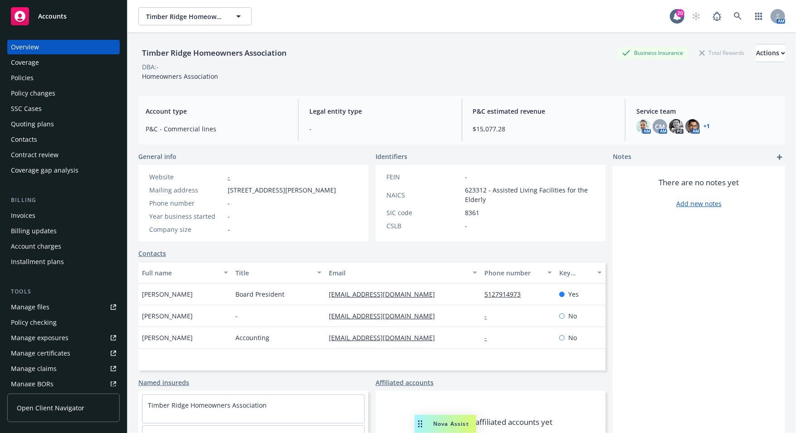
click at [703, 126] on link "+ 1" at bounding box center [706, 126] width 6 height 5
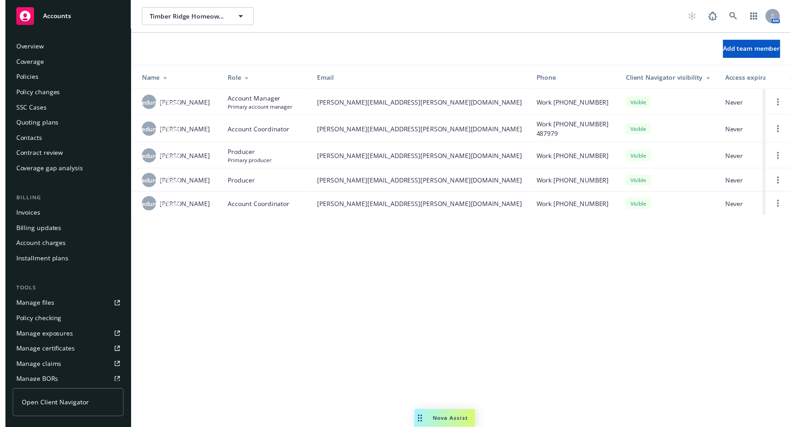
scroll to position [172, 0]
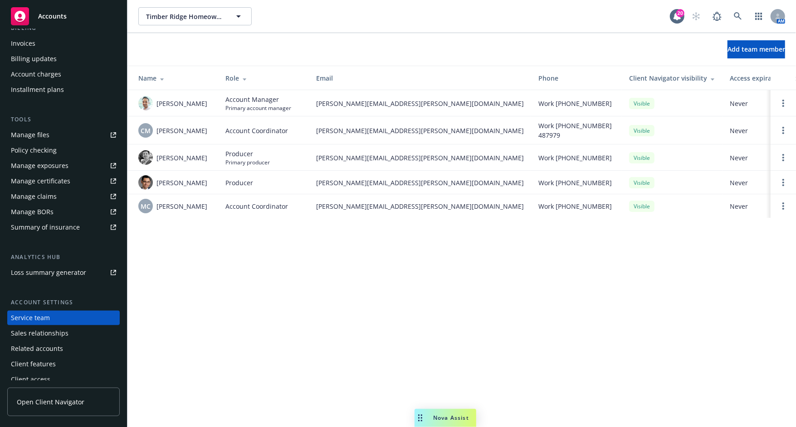
click at [766, 320] on div "Timber Ridge Homeowners Association Timber Ridge Homeowners Association 20 AM A…" at bounding box center [461, 213] width 668 height 427
drag, startPoint x: 378, startPoint y: 340, endPoint x: 380, endPoint y: 330, distance: 9.8
click at [378, 340] on div "Timber Ridge Homeowners Association Timber Ridge Homeowners Association 20 AM A…" at bounding box center [461, 213] width 668 height 427
